Goal: Information Seeking & Learning: Learn about a topic

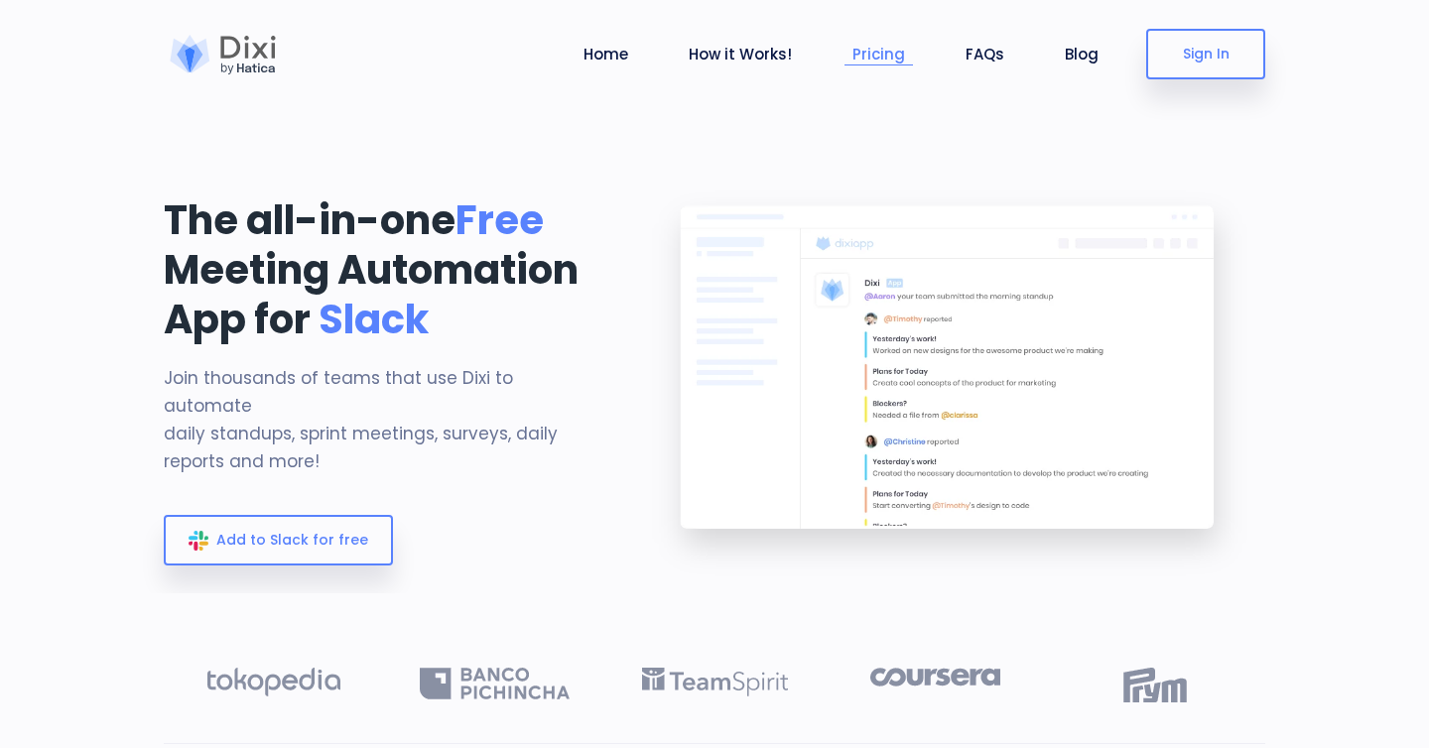
click at [862, 61] on link "Pricing" at bounding box center [879, 54] width 68 height 23
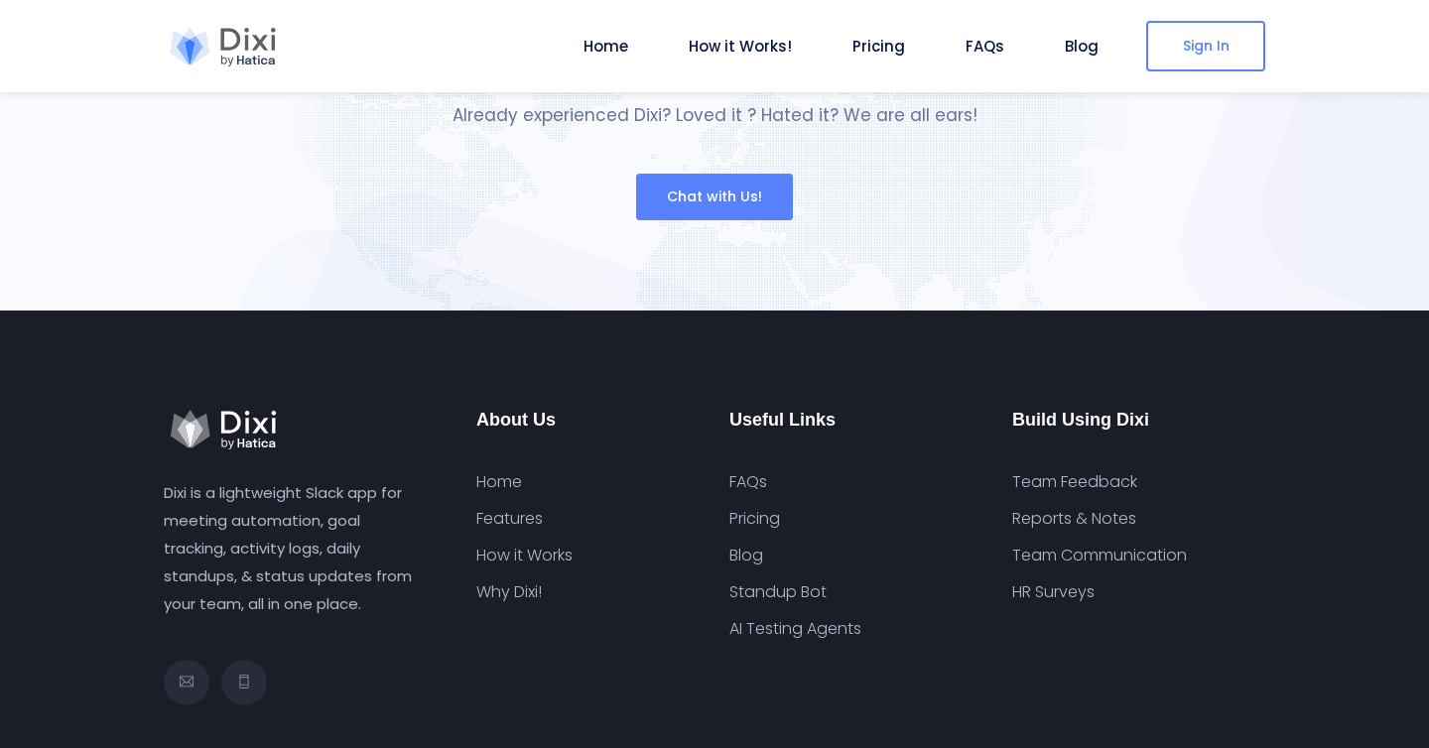
scroll to position [7492, 0]
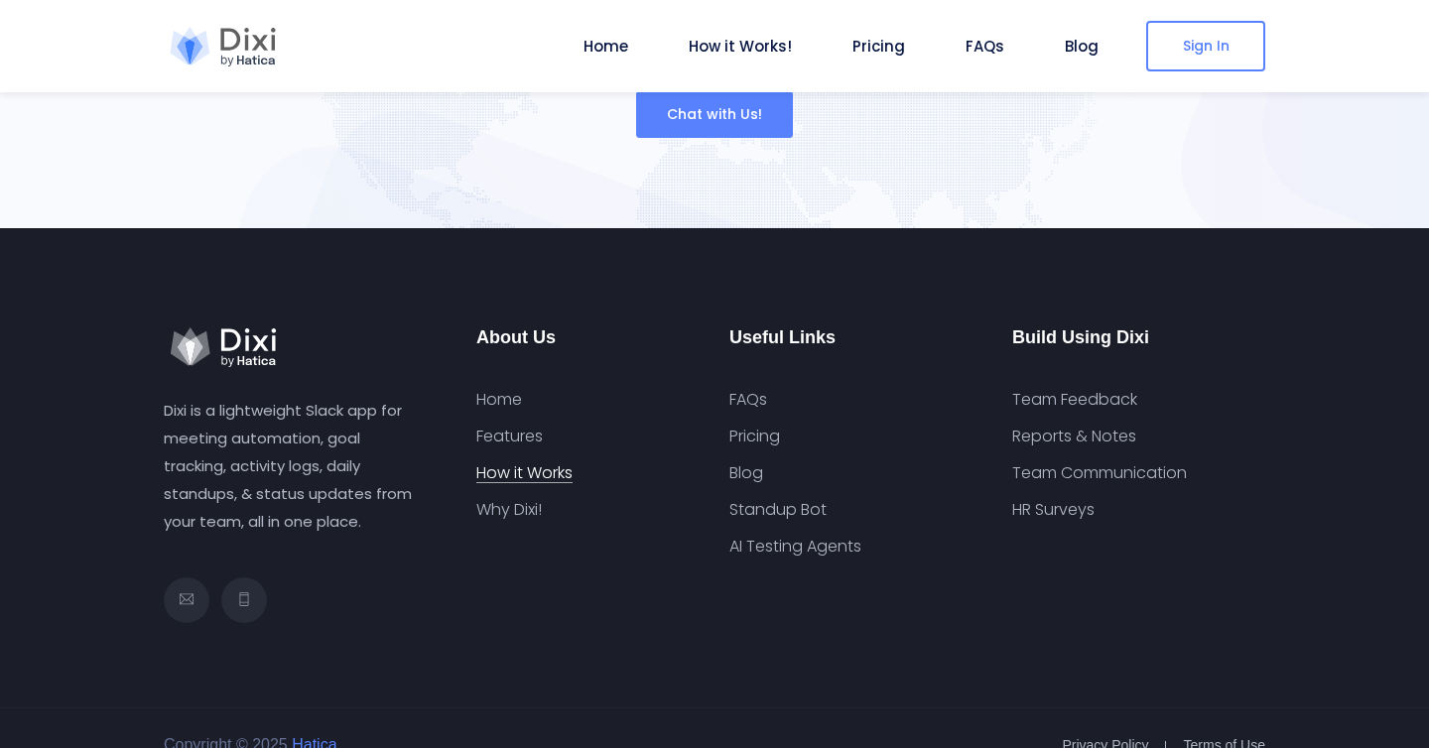
click at [539, 463] on link "How it Works" at bounding box center [524, 473] width 96 height 20
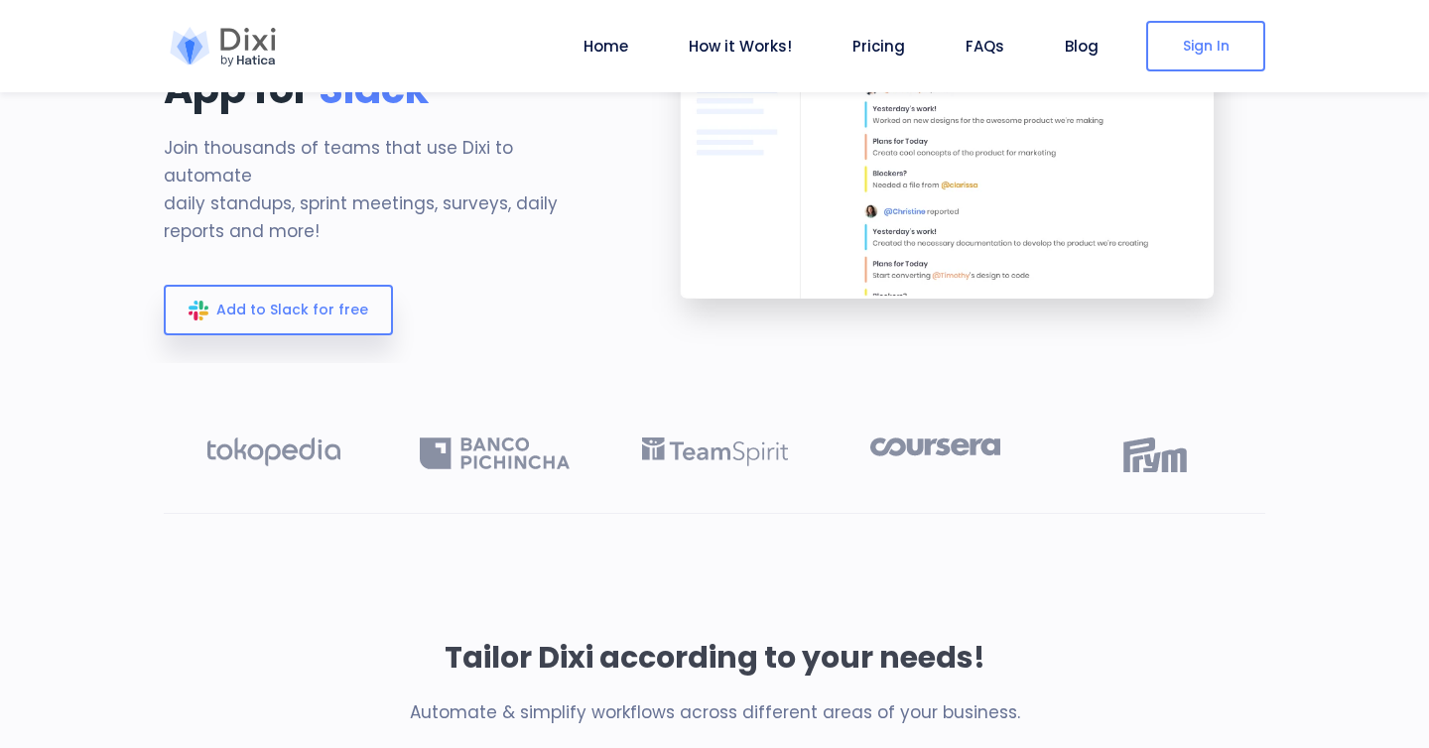
scroll to position [0, 0]
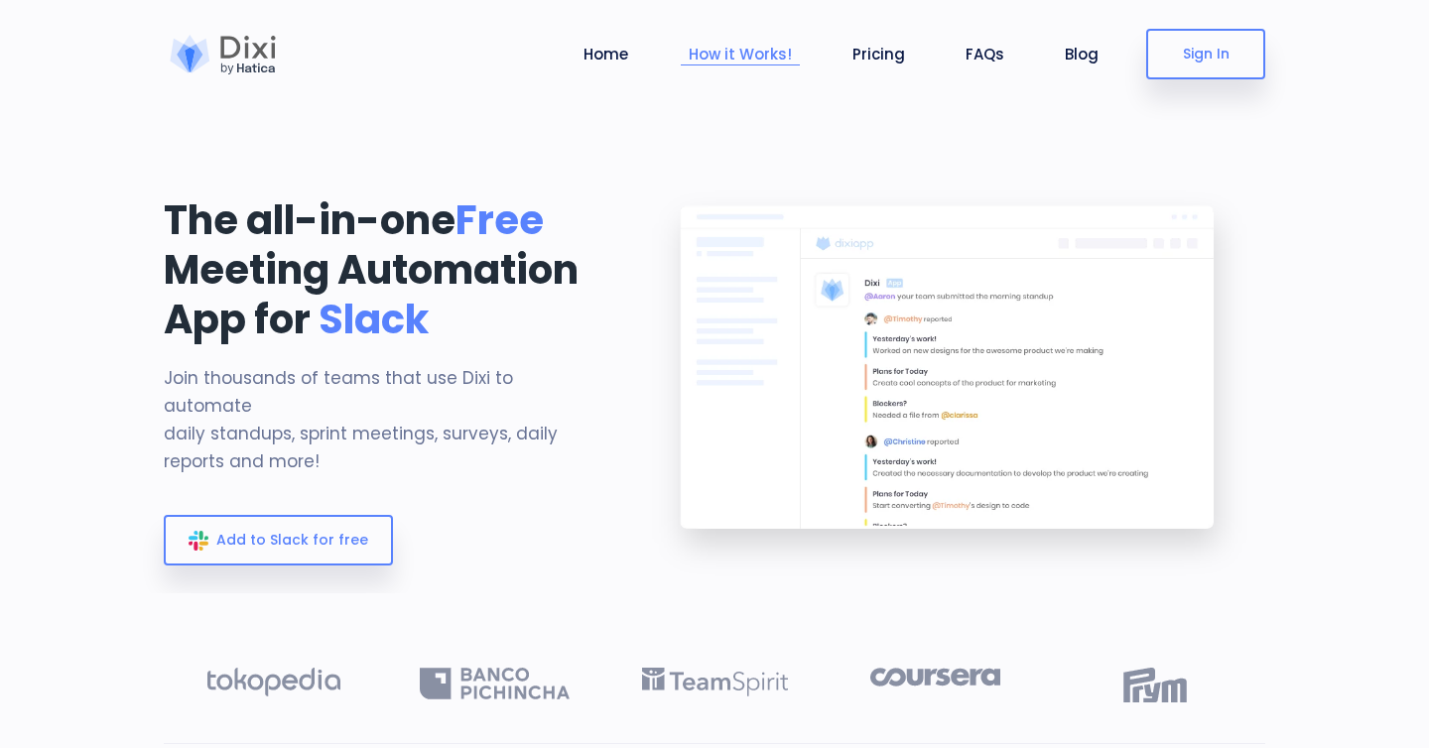
click at [735, 55] on link "How it Works!" at bounding box center [740, 54] width 119 height 23
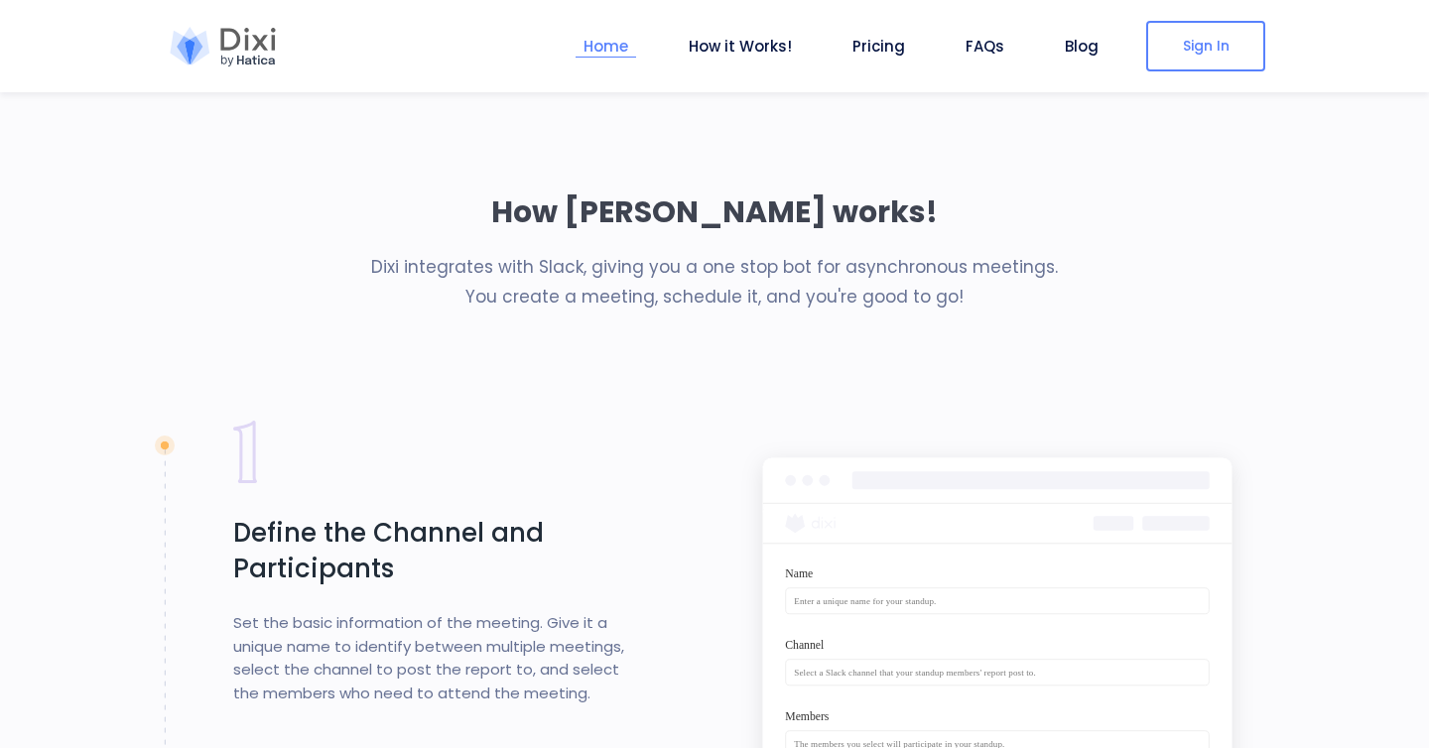
click at [624, 49] on link "Home" at bounding box center [606, 46] width 61 height 23
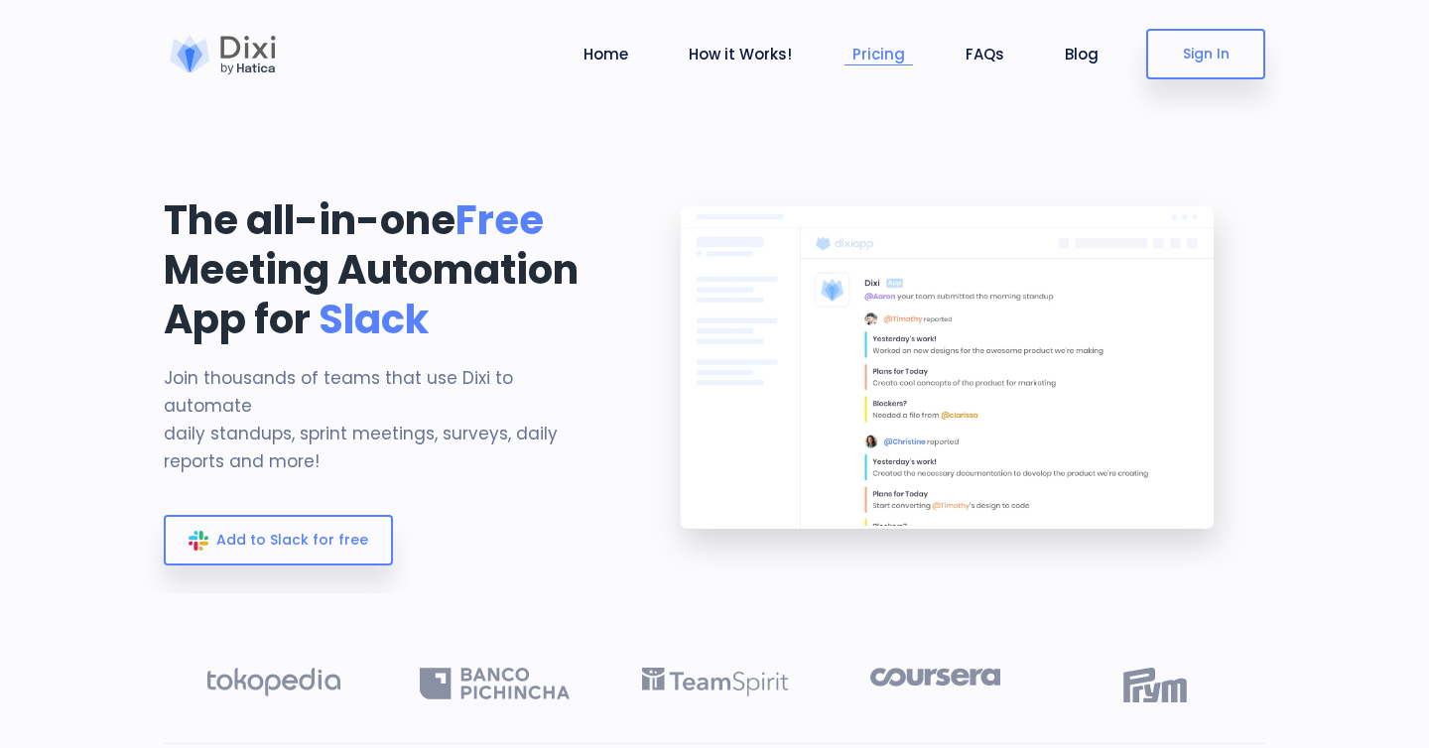
click at [884, 43] on link "Pricing" at bounding box center [879, 54] width 68 height 23
click at [596, 51] on link "Home" at bounding box center [606, 54] width 61 height 23
click at [255, 53] on div at bounding box center [223, 55] width 119 height 40
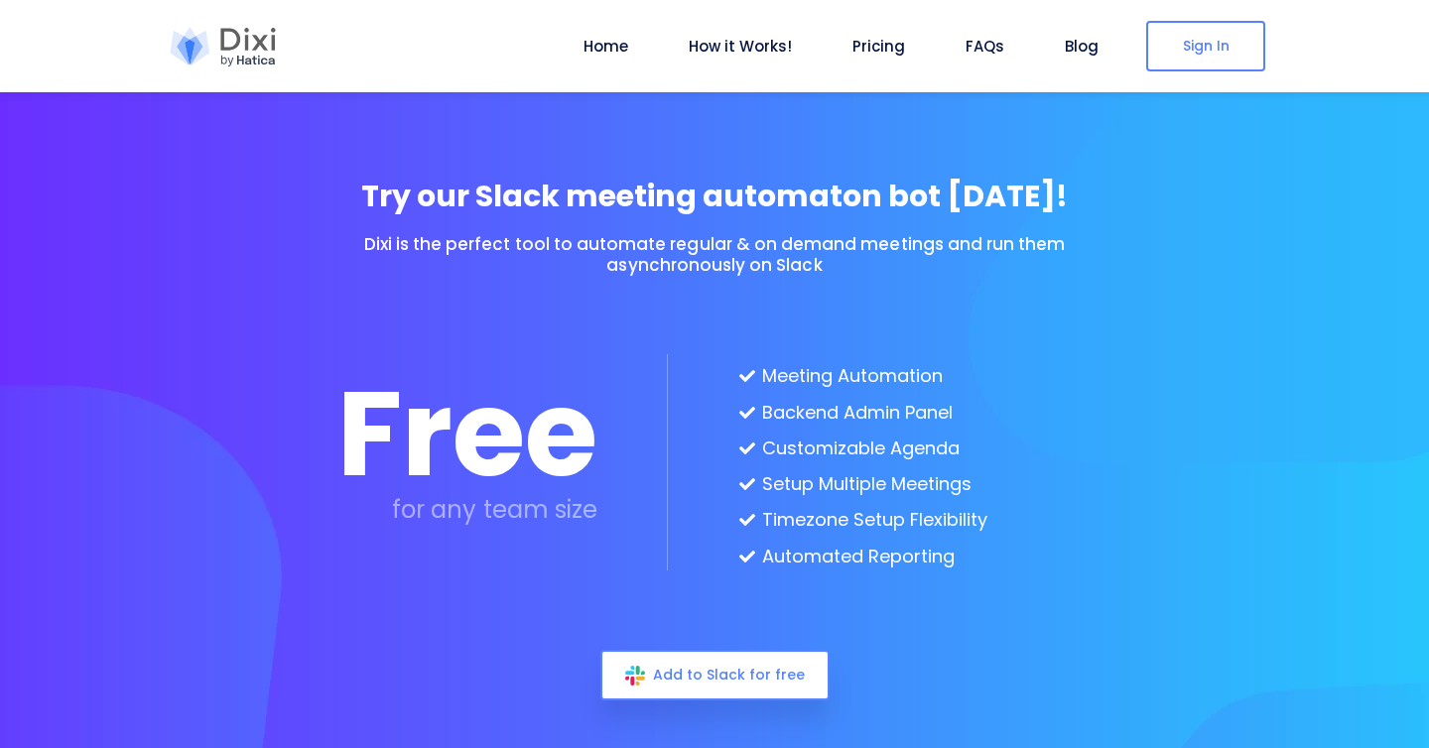
scroll to position [5163, 0]
drag, startPoint x: 495, startPoint y: 253, endPoint x: 656, endPoint y: 254, distance: 160.8
click at [652, 254] on h6 "Dixi is the perfect tool to automate regular & on demand meetings and run them …" at bounding box center [714, 253] width 754 height 41
click at [656, 254] on h6 "Dixi is the perfect tool to automate regular & on demand meetings and run them …" at bounding box center [714, 253] width 754 height 41
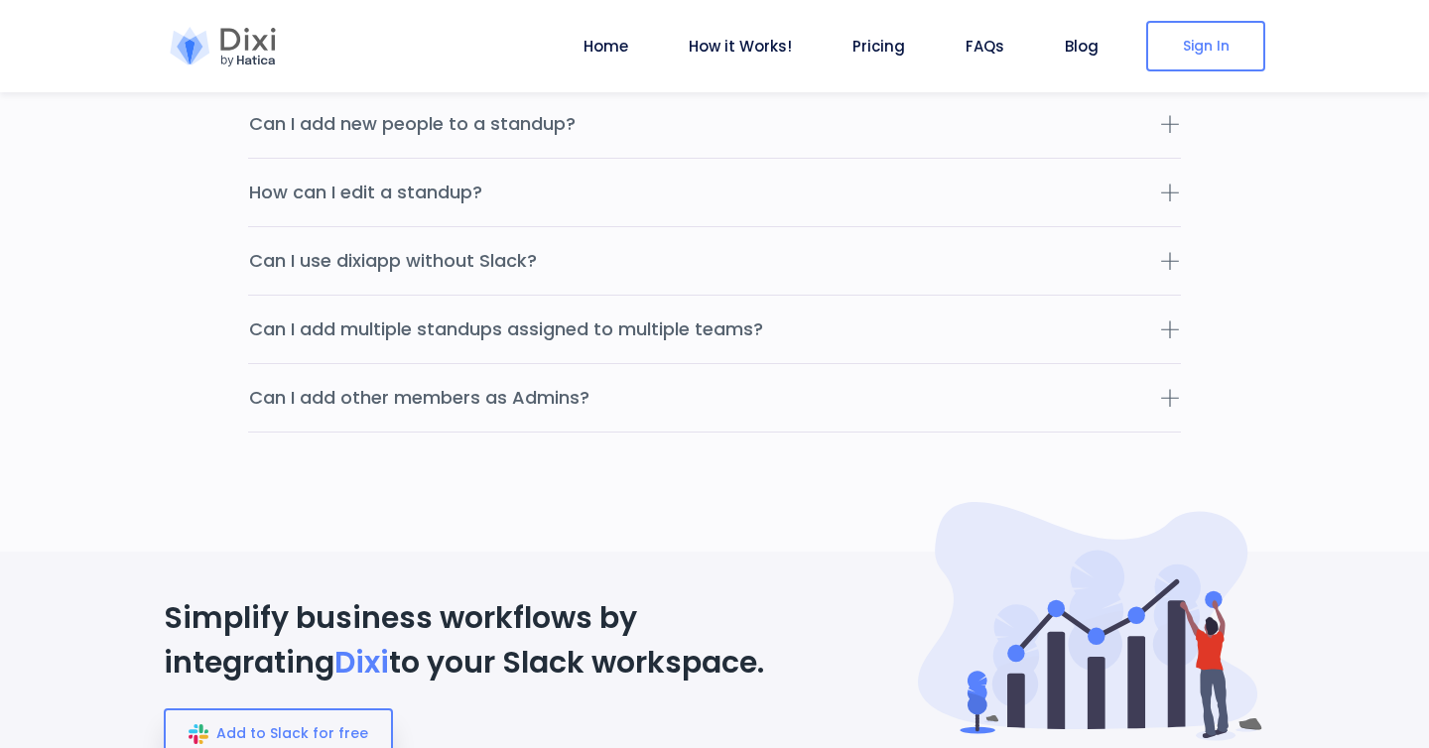
scroll to position [7492, 0]
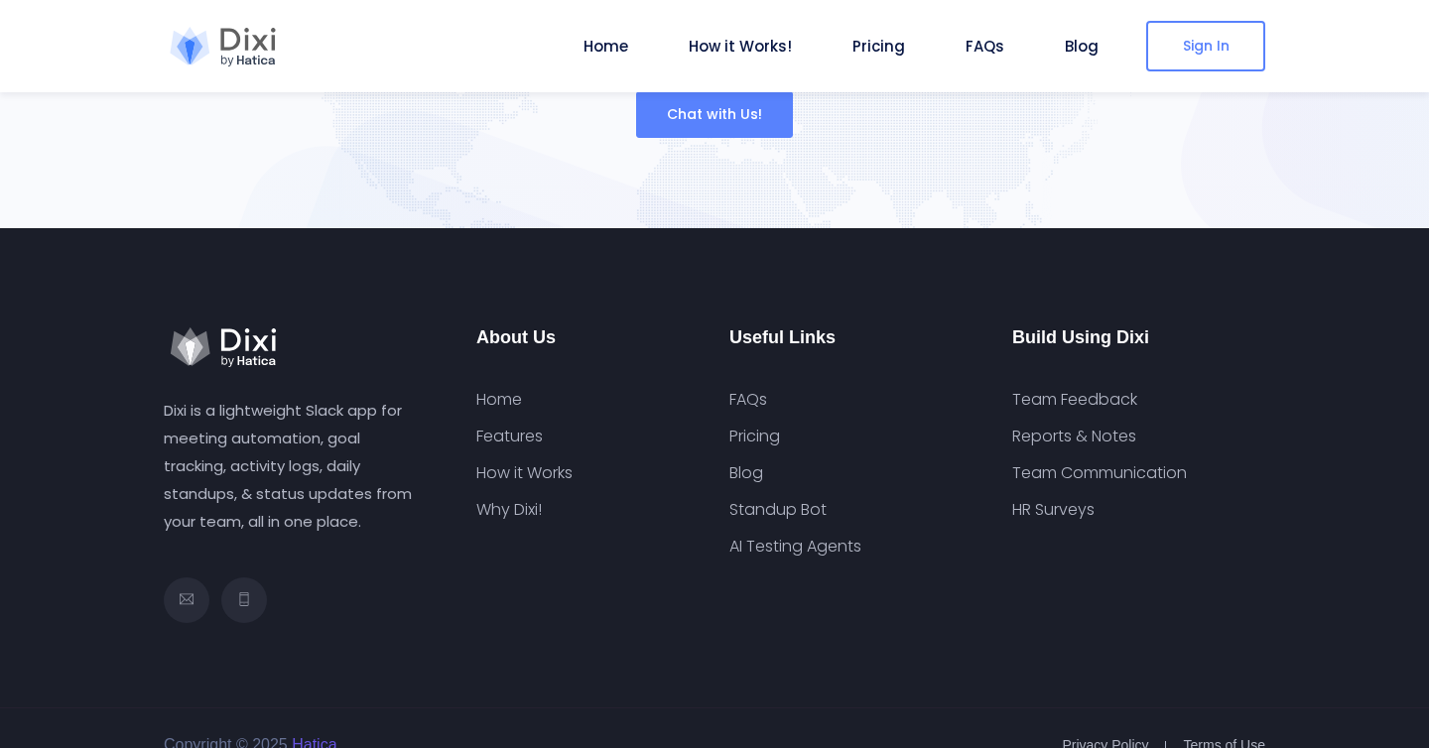
click at [332, 736] on link "Hatica" at bounding box center [313, 744] width 50 height 17
